Goal: Transaction & Acquisition: Book appointment/travel/reservation

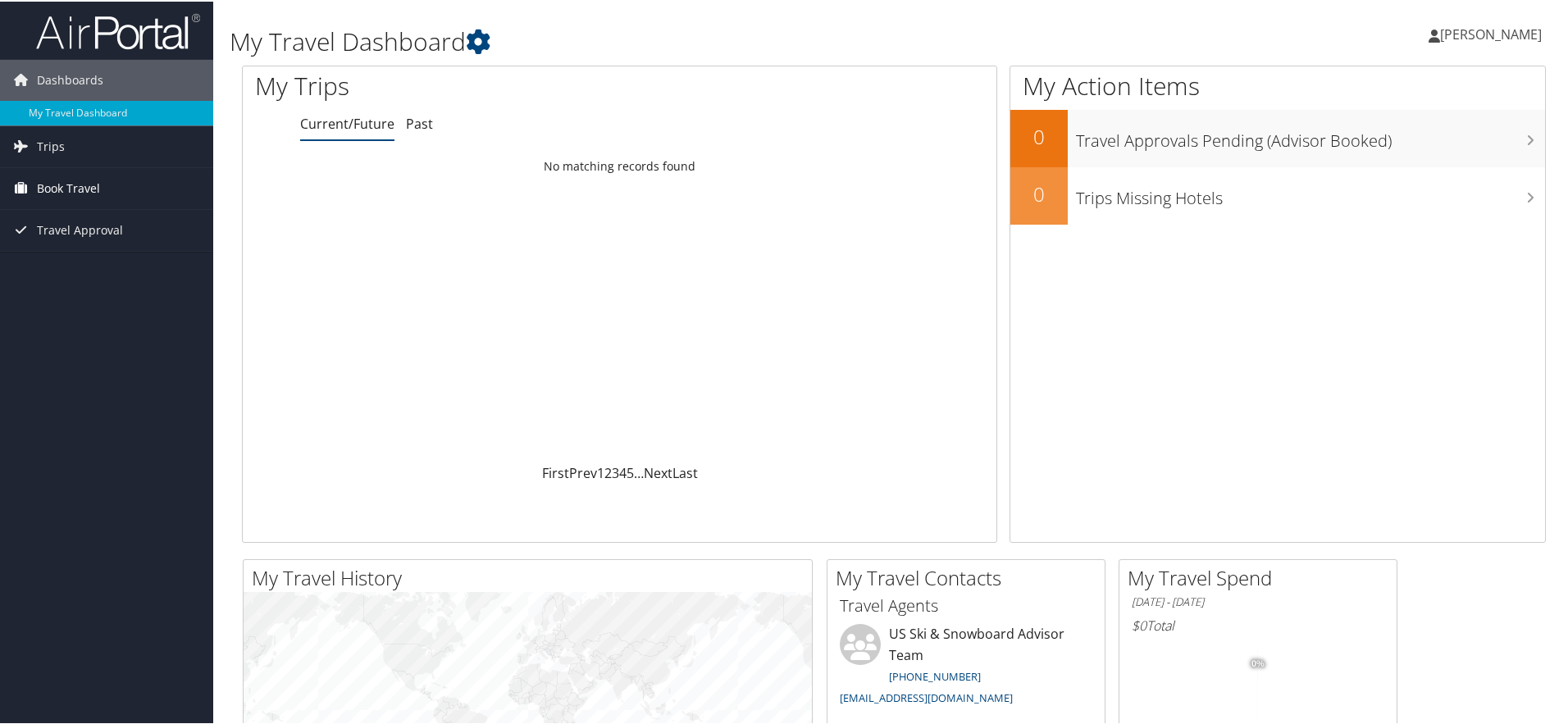
click at [72, 188] on span "Book Travel" at bounding box center [68, 187] width 63 height 41
click at [66, 262] on link "Book/Manage Online Trips" at bounding box center [106, 269] width 213 height 25
